Goal: Use online tool/utility: Utilize a website feature to perform a specific function

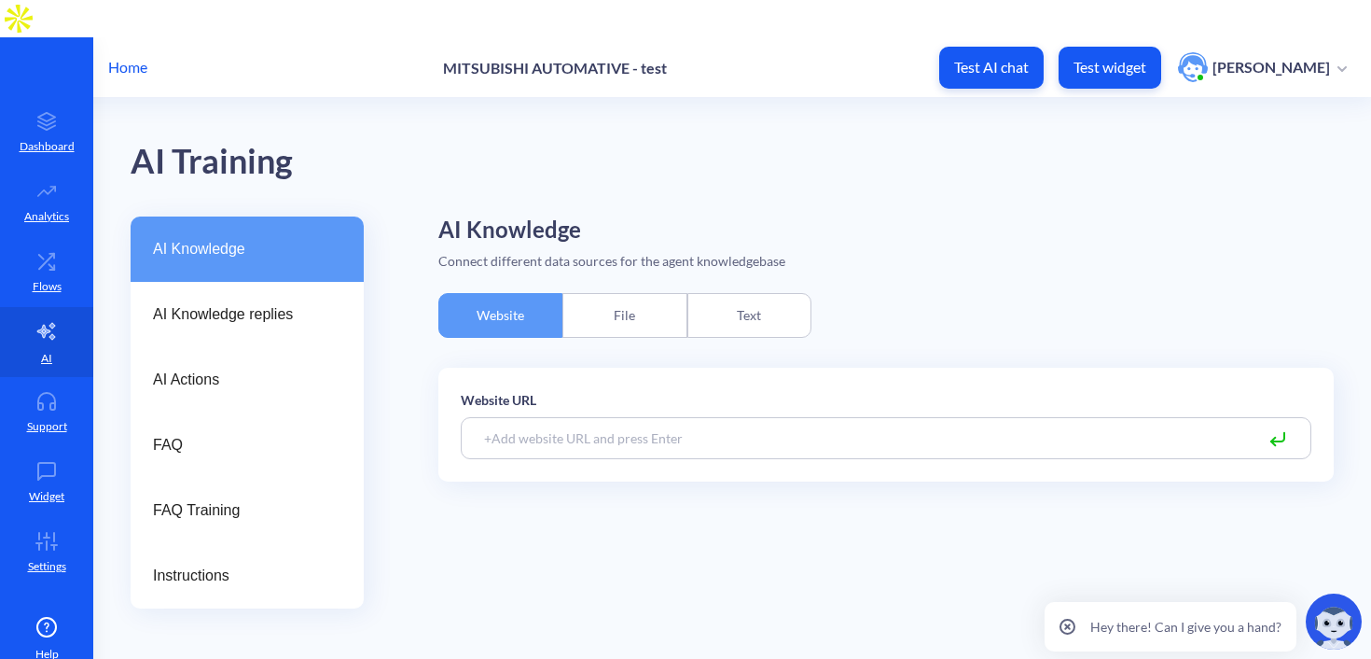
click at [605, 293] on div "File" at bounding box center [625, 315] width 124 height 45
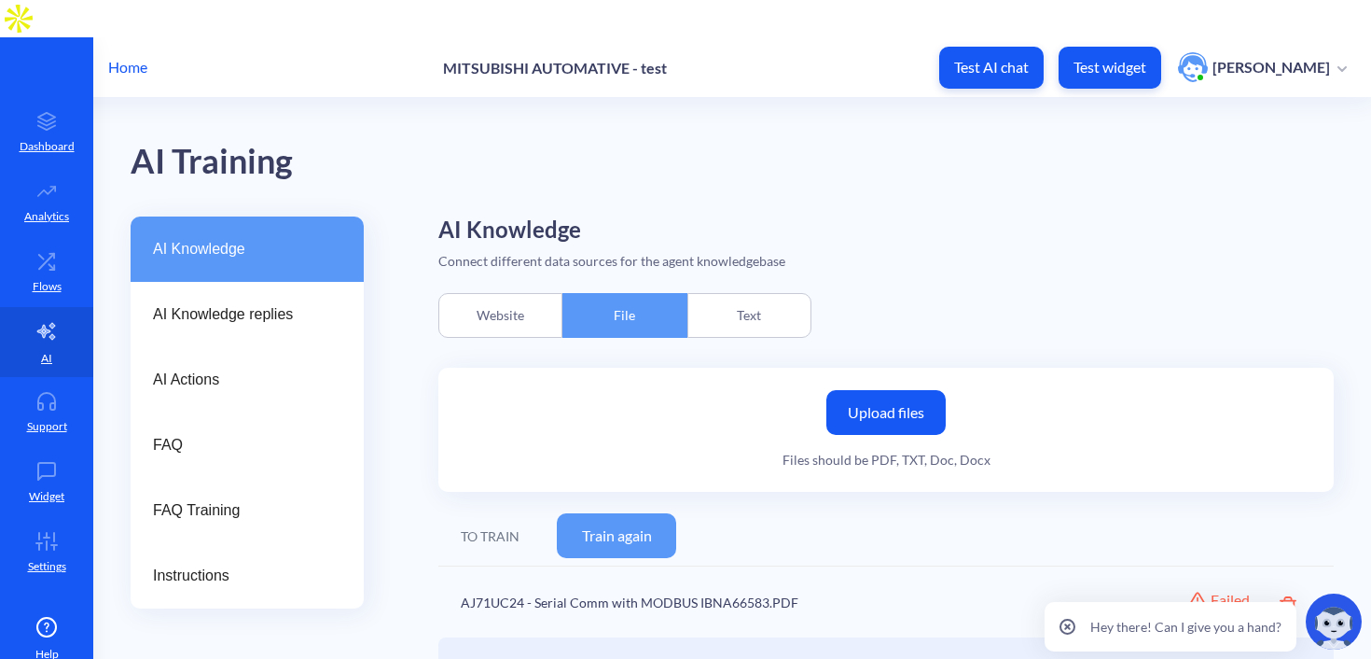
click at [604, 513] on button "Train again" at bounding box center [616, 535] width 119 height 45
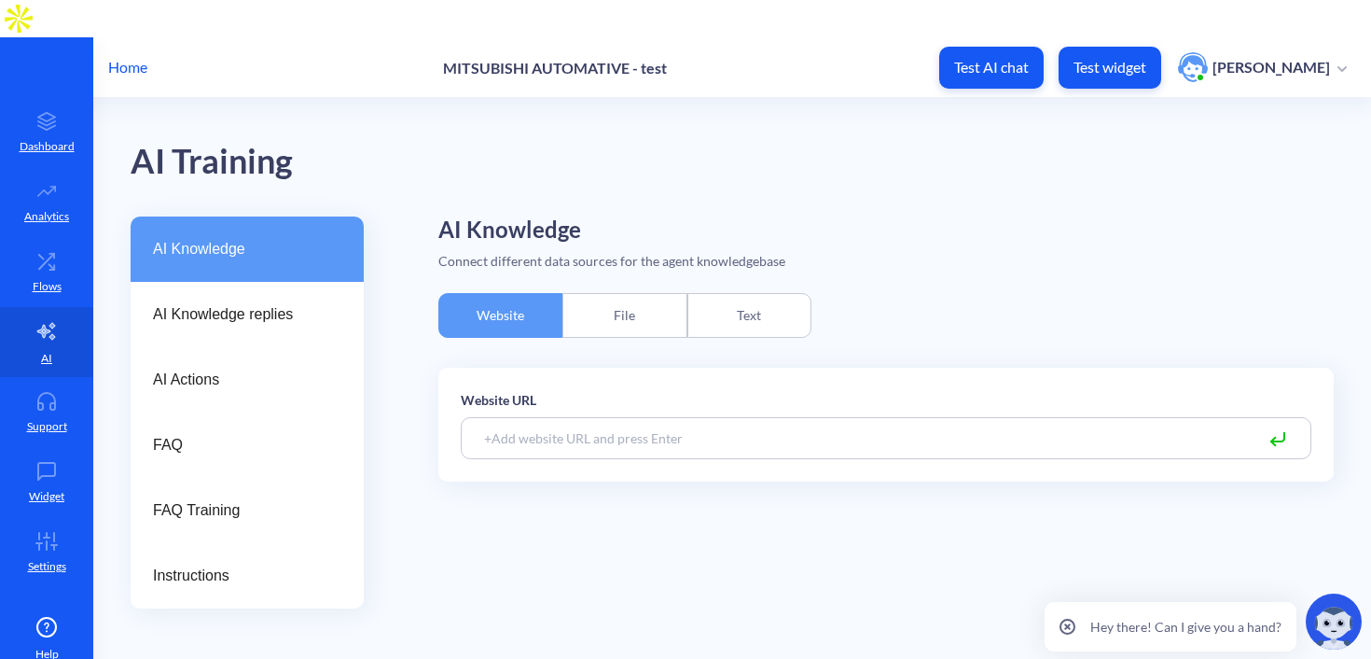
click at [613, 293] on div "File" at bounding box center [625, 315] width 124 height 45
click at [616, 293] on div "File" at bounding box center [625, 315] width 124 height 45
click at [631, 293] on div "File" at bounding box center [625, 315] width 124 height 45
